Goal: Information Seeking & Learning: Learn about a topic

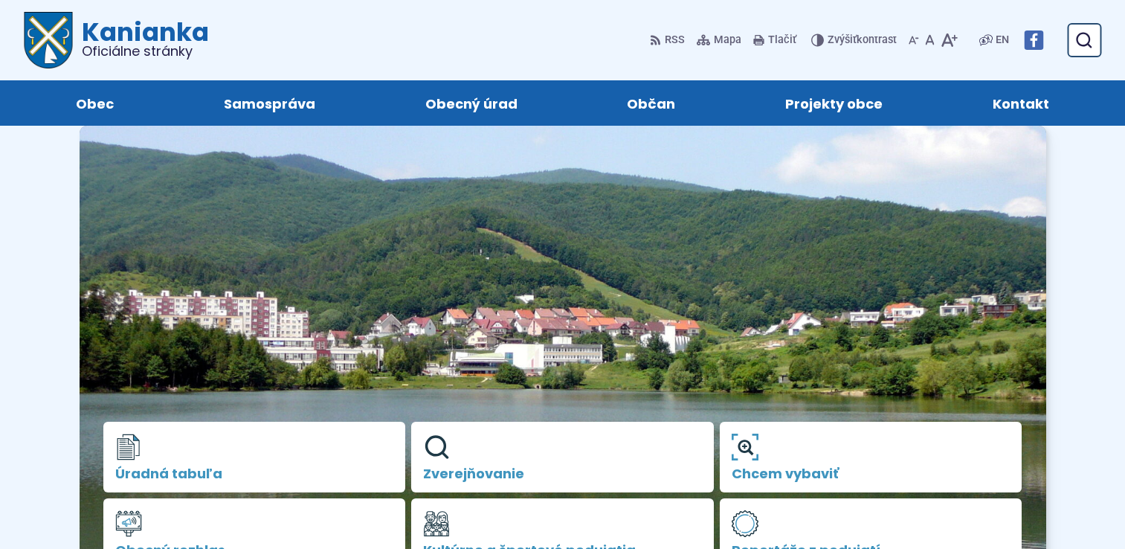
scroll to position [223, 0]
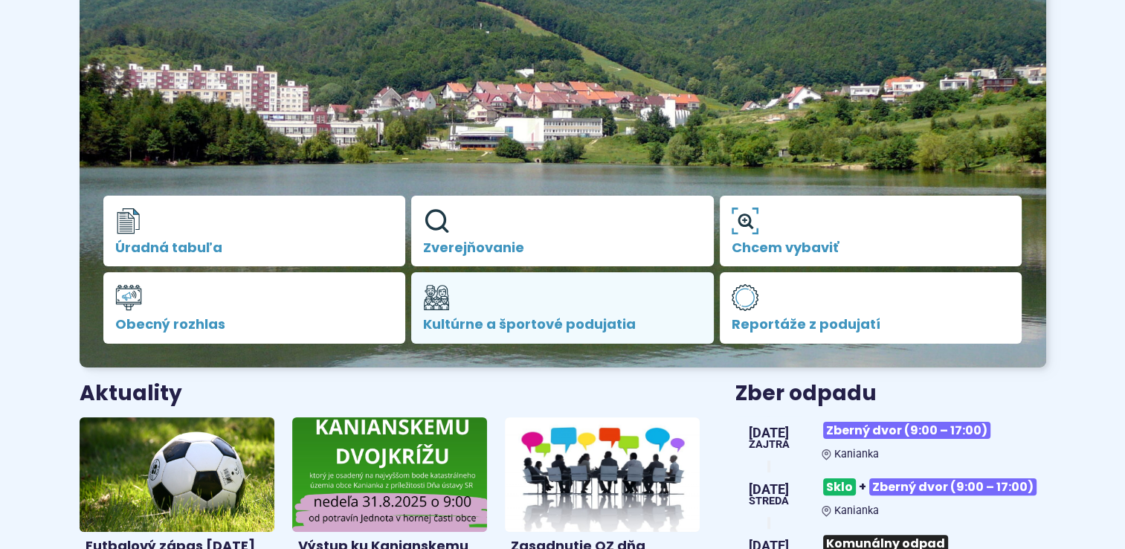
click at [518, 318] on span "Kultúrne a športové podujatia" at bounding box center [562, 324] width 279 height 15
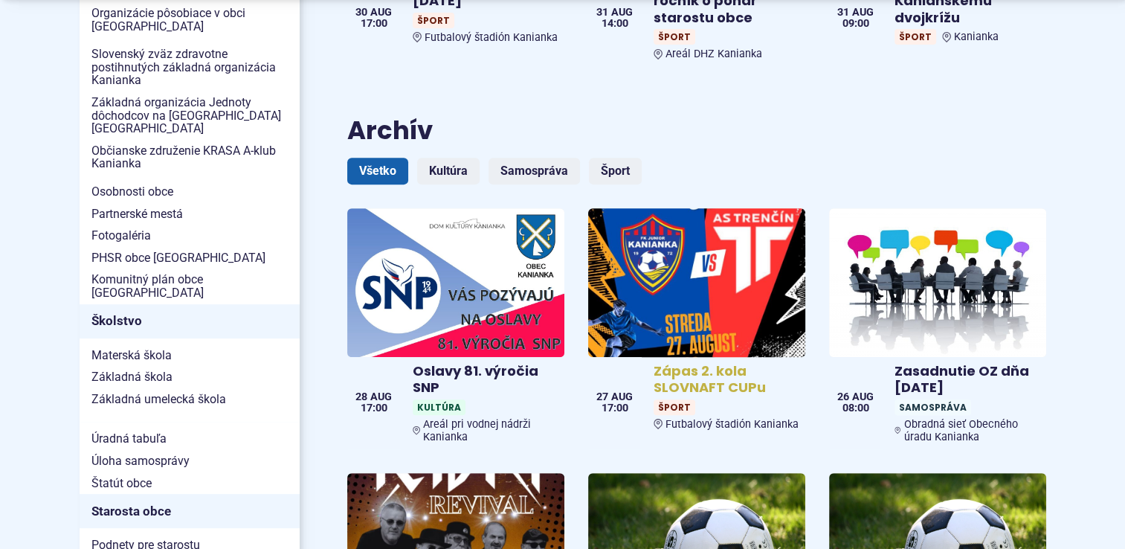
scroll to position [595, 0]
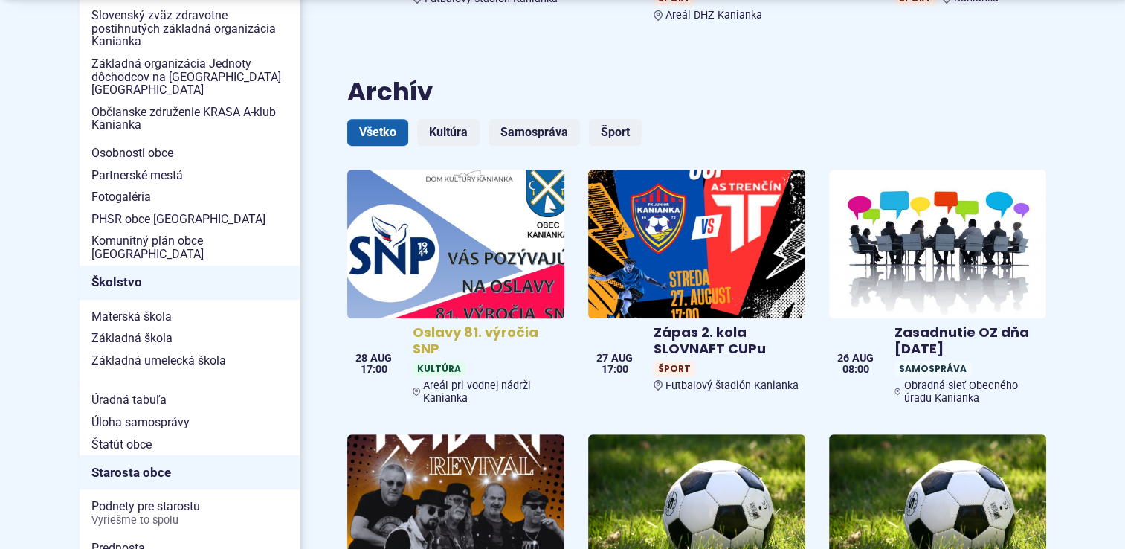
click at [433, 324] on h4 "Oslavy 81. výročia SNP" at bounding box center [486, 340] width 146 height 33
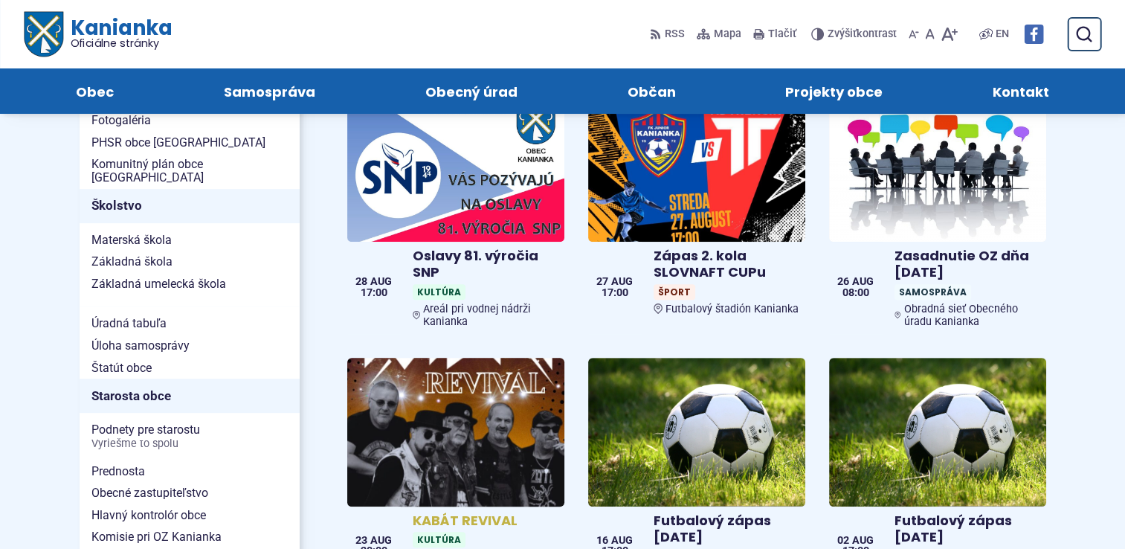
scroll to position [520, 0]
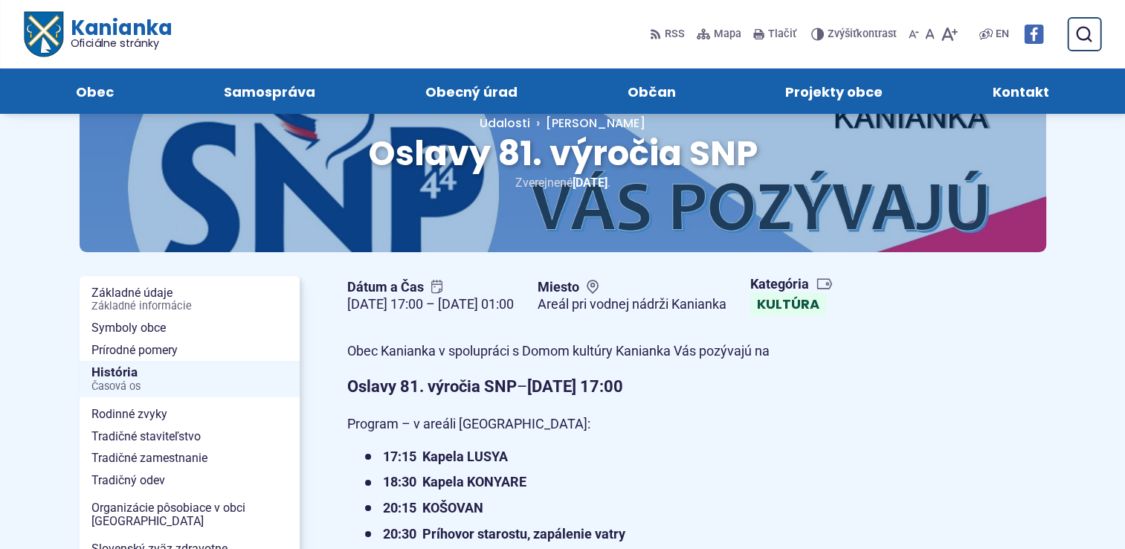
scroll to position [74, 0]
